Goal: Share content: Share content

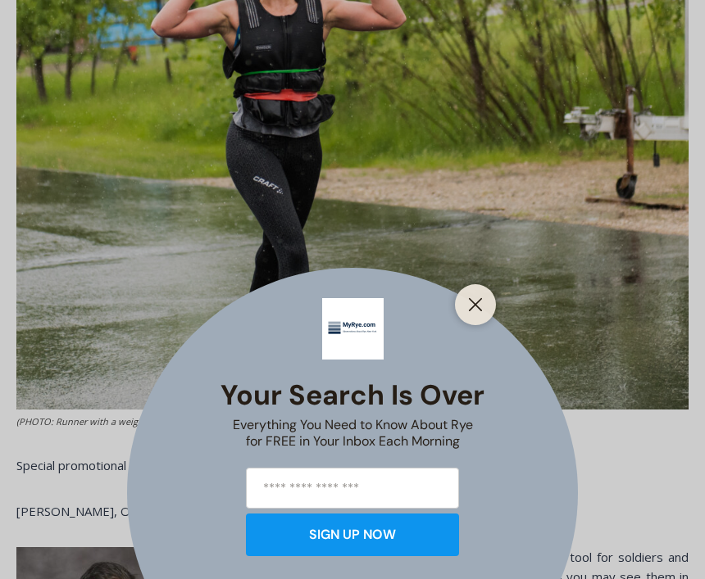
click at [476, 311] on line "Close" at bounding box center [475, 304] width 11 height 11
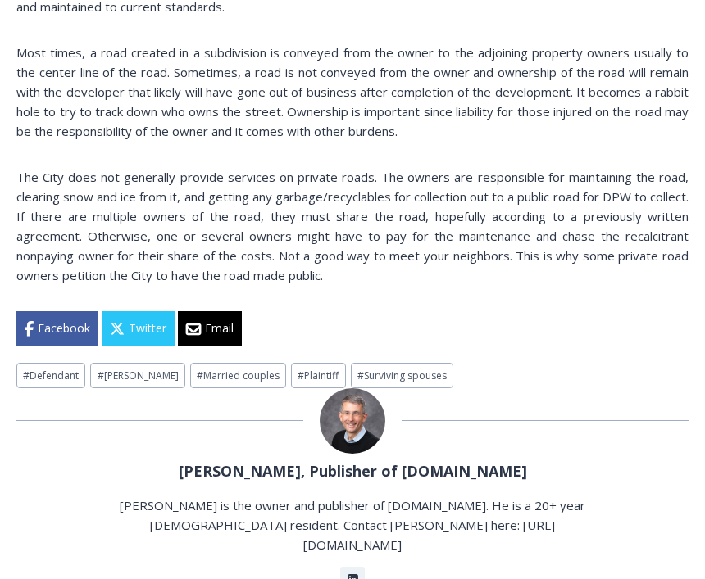
scroll to position [1683, 0]
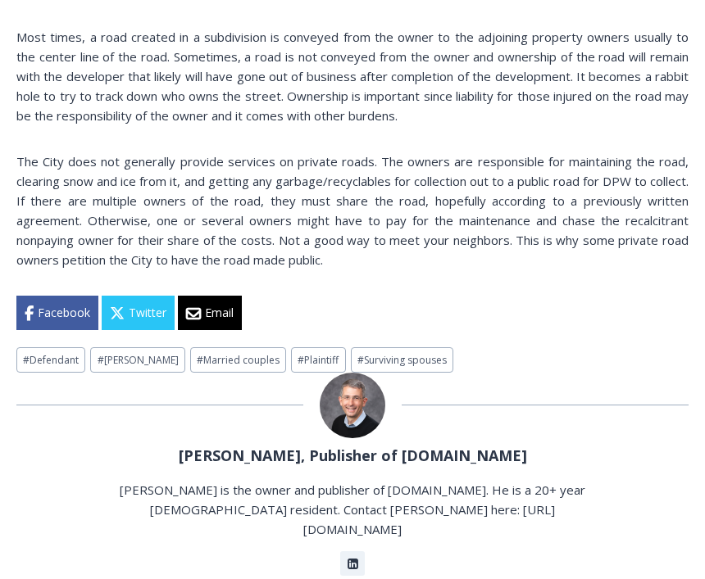
click at [81, 461] on div "Jay Sears, Publisher of MyRye.com Jay Sears is the owner and publisher of MyRye…" at bounding box center [352, 474] width 672 height 203
click at [84, 414] on div at bounding box center [352, 406] width 672 height 66
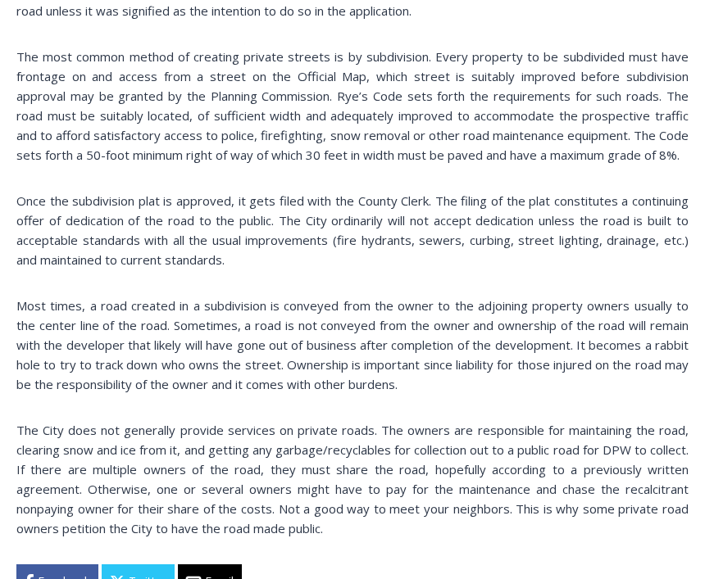
scroll to position [1414, 0]
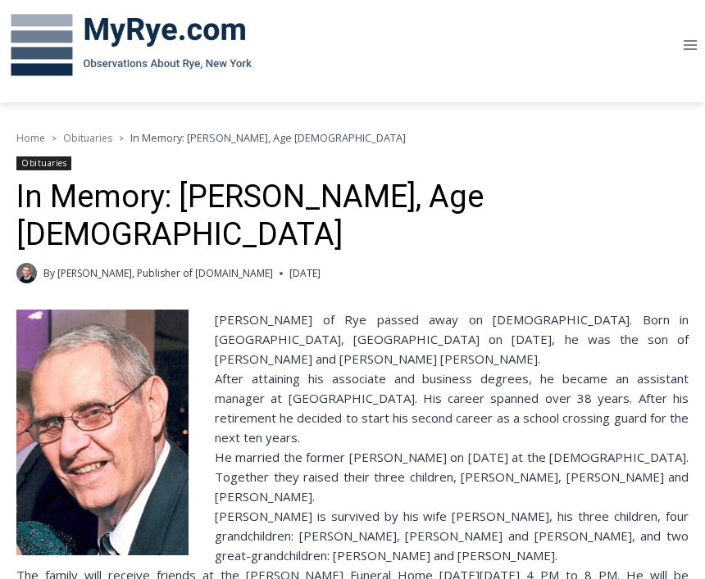
scroll to position [230, 0]
